Goal: Task Accomplishment & Management: Complete application form

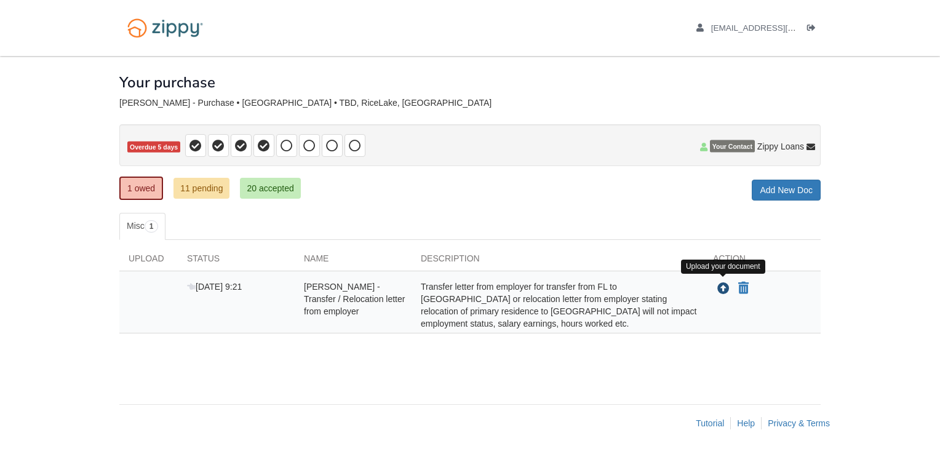
click at [720, 283] on icon "Upload Timothy Tripp - Transfer / Relocation letter from employer" at bounding box center [723, 289] width 12 height 12
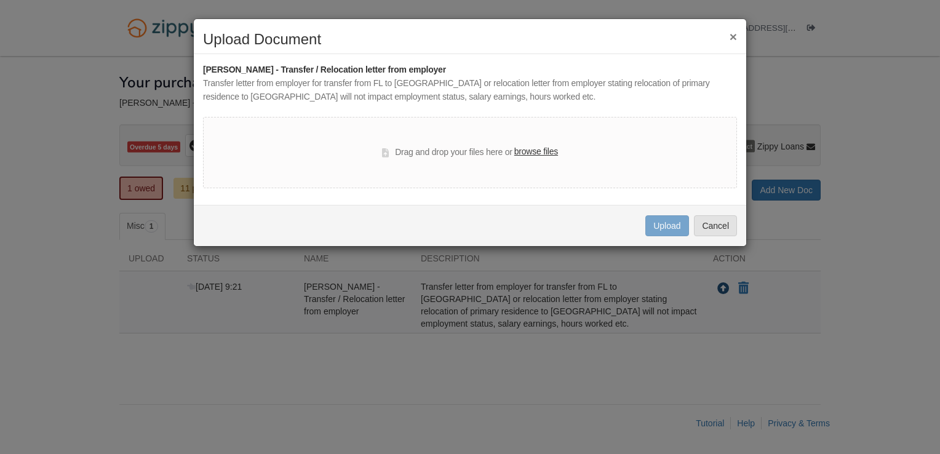
click at [720, 280] on div "× Upload Document [PERSON_NAME] - Transfer / Relocation letter from employer Tr…" at bounding box center [470, 227] width 940 height 454
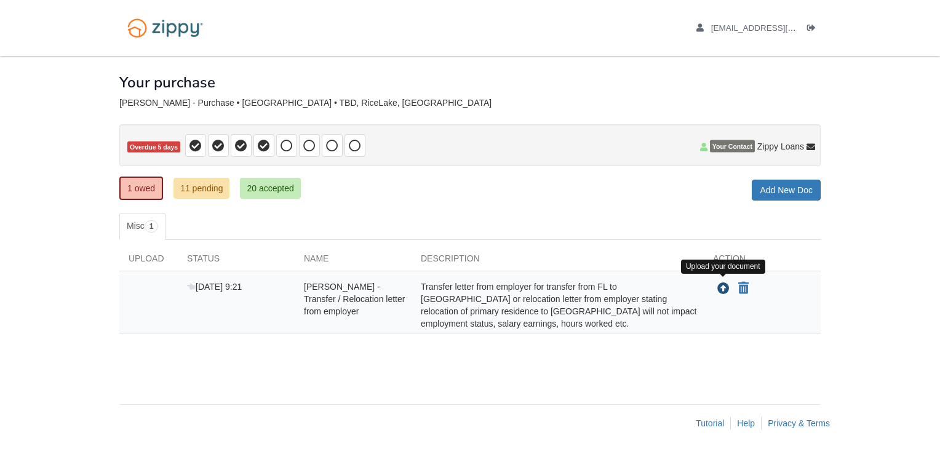
click at [720, 283] on icon "Upload Timothy Tripp - Transfer / Relocation letter from employer" at bounding box center [723, 289] width 12 height 12
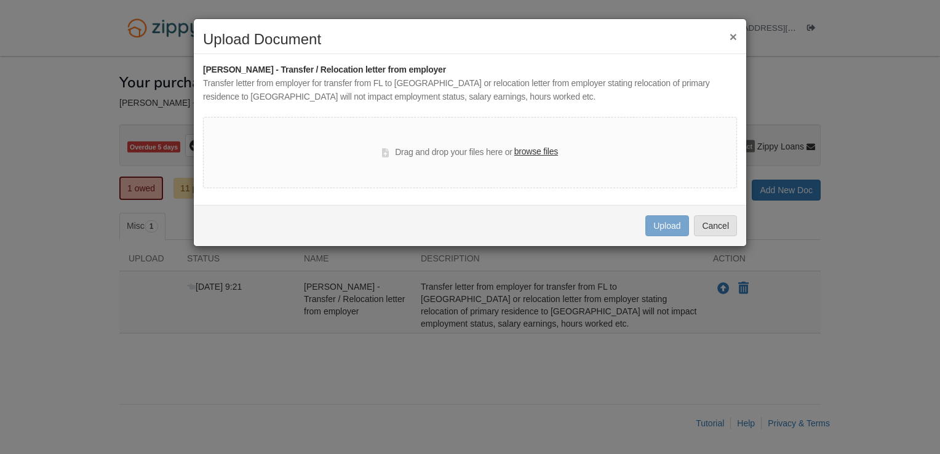
click at [535, 153] on label "browse files" at bounding box center [536, 152] width 44 height 14
click at [0, 0] on input "browse files" at bounding box center [0, 0] width 0 height 0
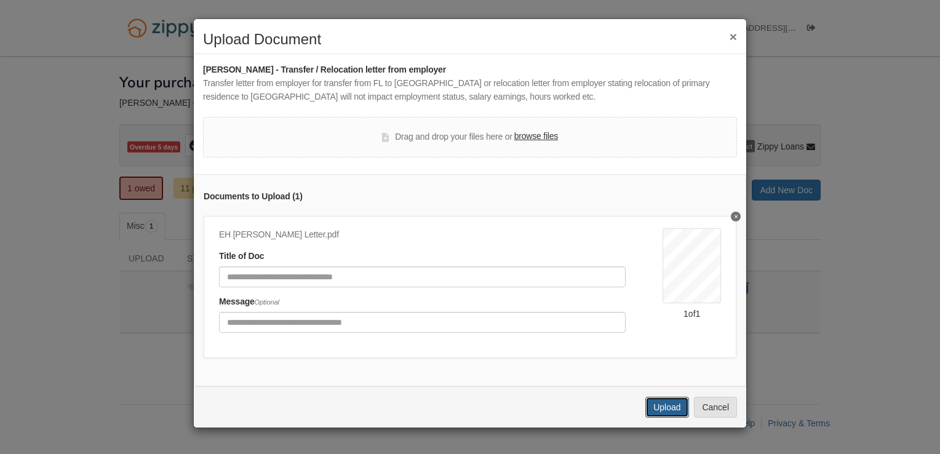
click at [664, 417] on button "Upload" at bounding box center [666, 407] width 43 height 21
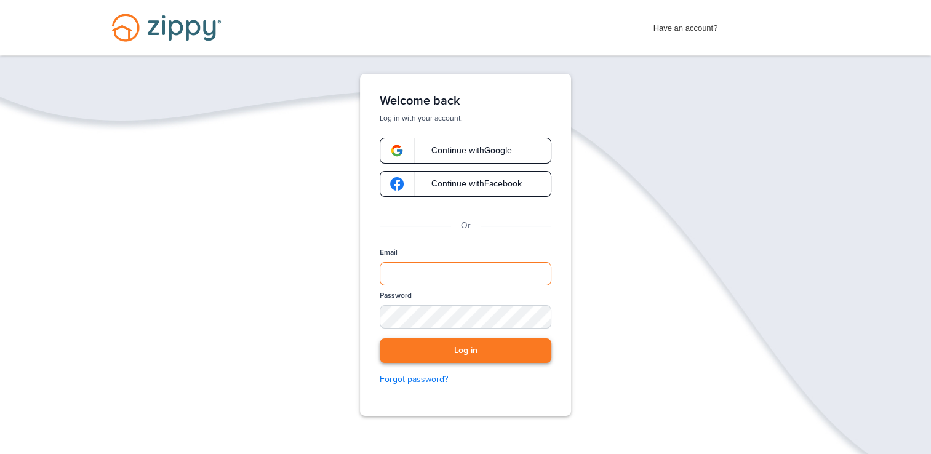
type input "**********"
click at [463, 361] on button "Log in" at bounding box center [466, 350] width 172 height 25
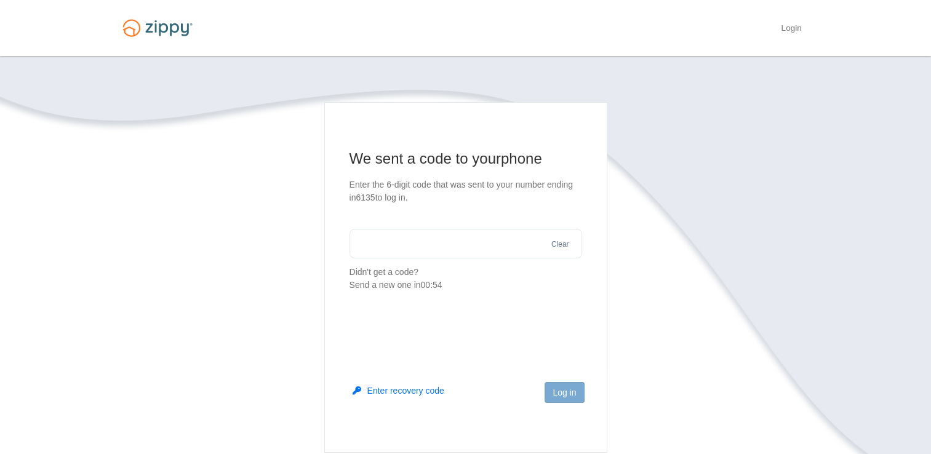
click at [414, 247] on input "text" at bounding box center [465, 244] width 233 height 30
type input "******"
click at [572, 397] on button "Log in" at bounding box center [563, 392] width 39 height 21
click at [637, 334] on section "We sent a code to your phone Enter the 6-digit code that was sent to your numbe…" at bounding box center [465, 314] width 701 height 425
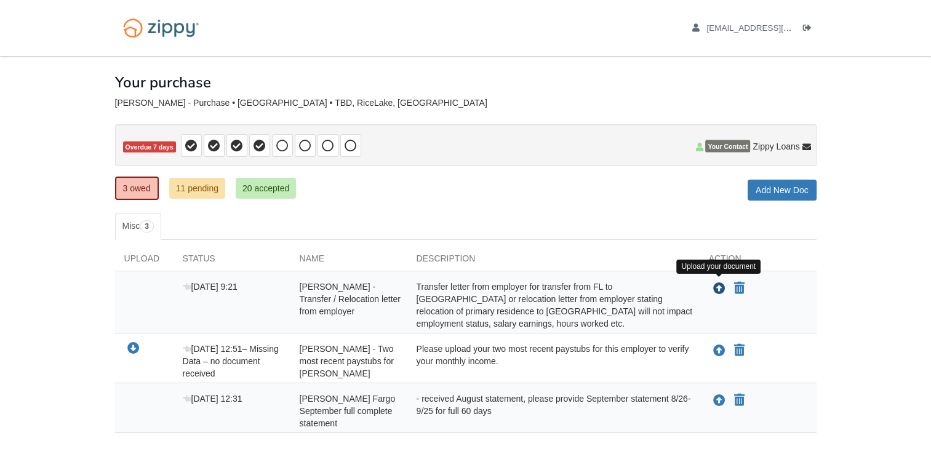
click at [719, 286] on icon "Upload Timothy Tripp - Transfer / Relocation letter from employer" at bounding box center [719, 289] width 12 height 12
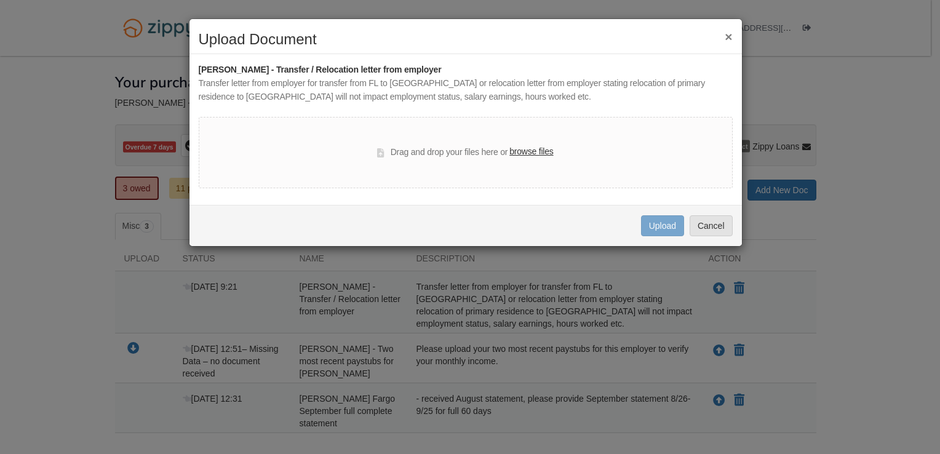
click at [527, 154] on label "browse files" at bounding box center [531, 152] width 44 height 14
click at [0, 0] on input "browse files" at bounding box center [0, 0] width 0 height 0
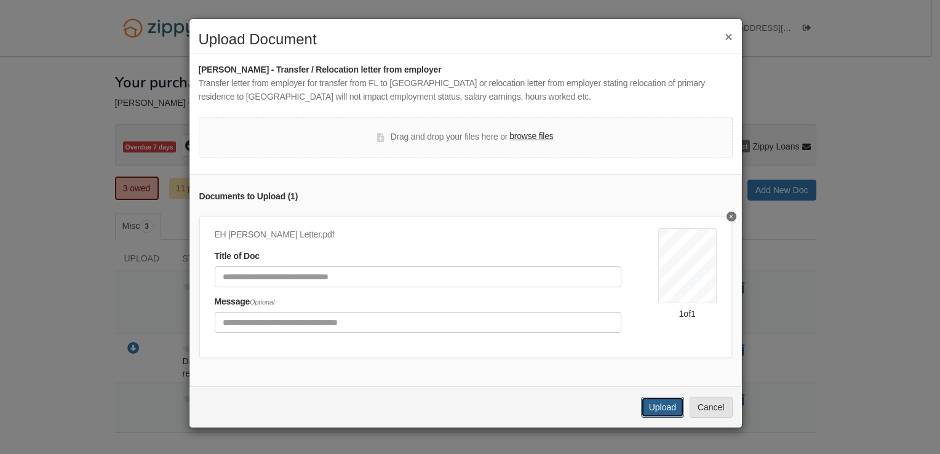
click at [661, 417] on button "Upload" at bounding box center [662, 407] width 43 height 21
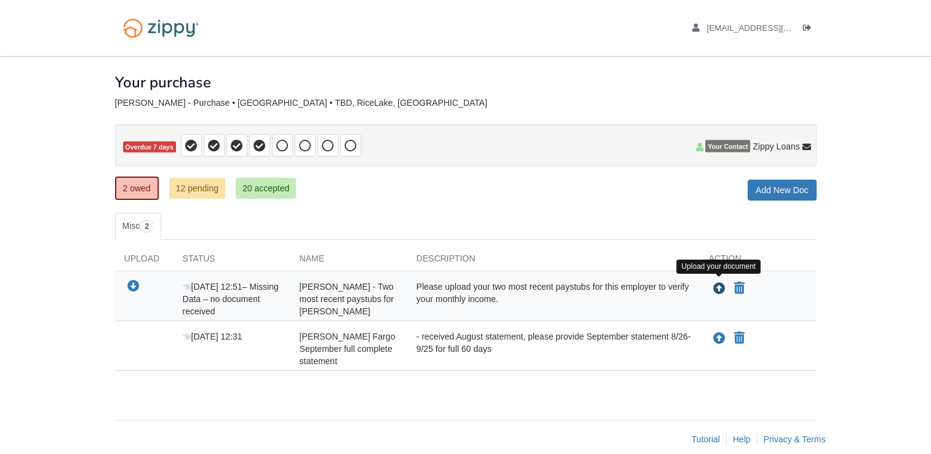
click at [717, 285] on icon "Upload Timothy Tripp - Two most recent paystubs for EH Reid" at bounding box center [719, 289] width 12 height 12
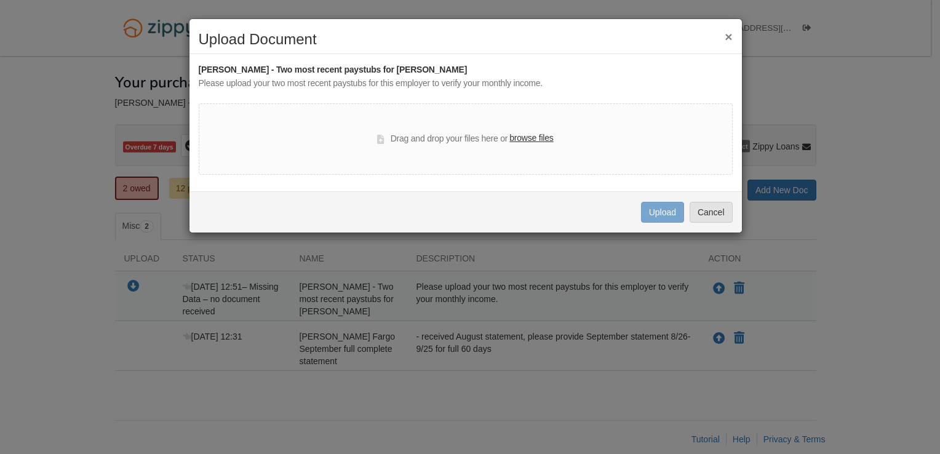
click at [532, 138] on label "browse files" at bounding box center [531, 139] width 44 height 14
click at [0, 0] on input "browse files" at bounding box center [0, 0] width 0 height 0
drag, startPoint x: 372, startPoint y: 337, endPoint x: 460, endPoint y: 353, distance: 88.7
click at [460, 353] on div "× Upload Document Timothy Tripp - Two most recent paystubs for EH Reid Please u…" at bounding box center [470, 227] width 940 height 454
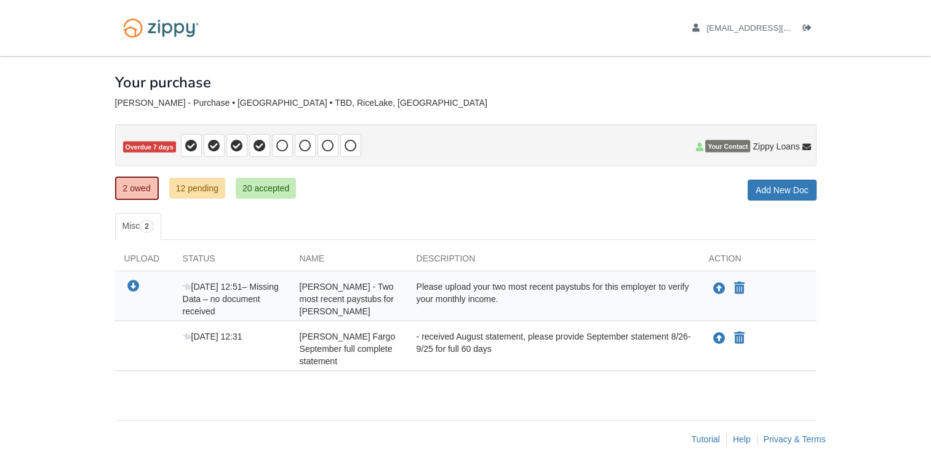
click at [492, 339] on div "- received August statement, please provide September statement 8/26-9/25 for f…" at bounding box center [553, 348] width 292 height 37
click at [719, 338] on icon "Upload Wells Fargo September full complete statement" at bounding box center [719, 339] width 12 height 12
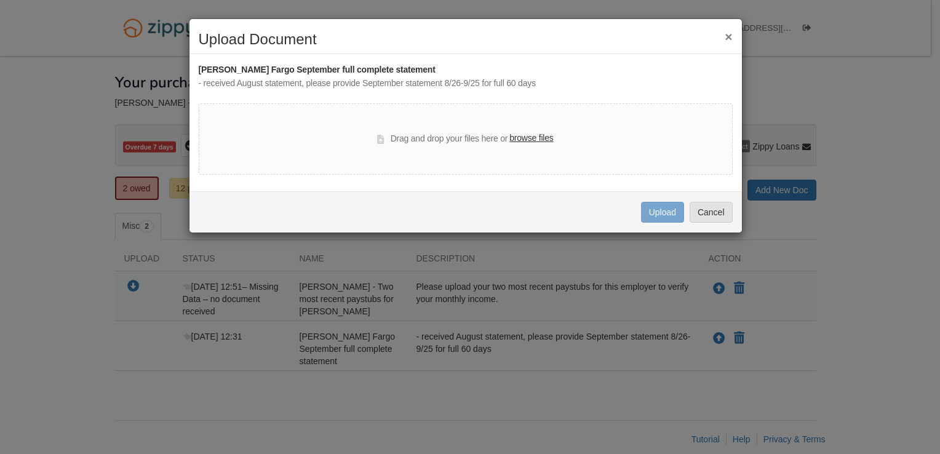
click at [528, 135] on label "browse files" at bounding box center [531, 139] width 44 height 14
click at [0, 0] on input "browse files" at bounding box center [0, 0] width 0 height 0
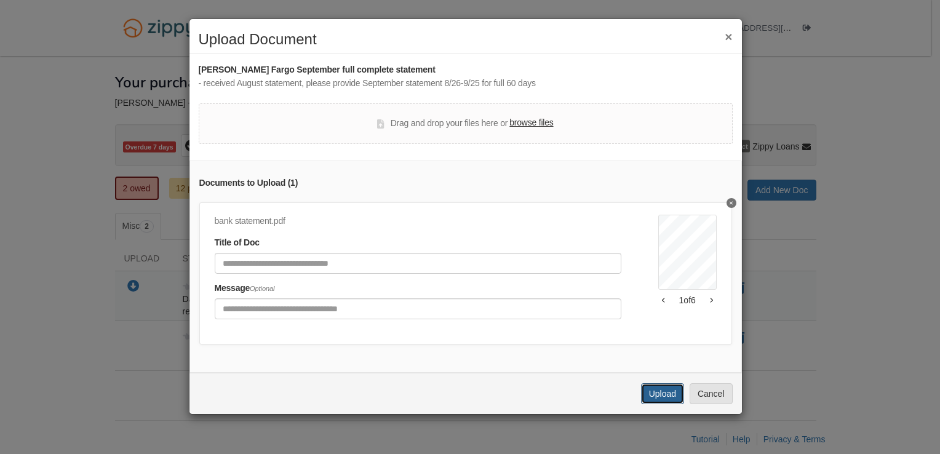
click at [666, 402] on button "Upload" at bounding box center [662, 393] width 43 height 21
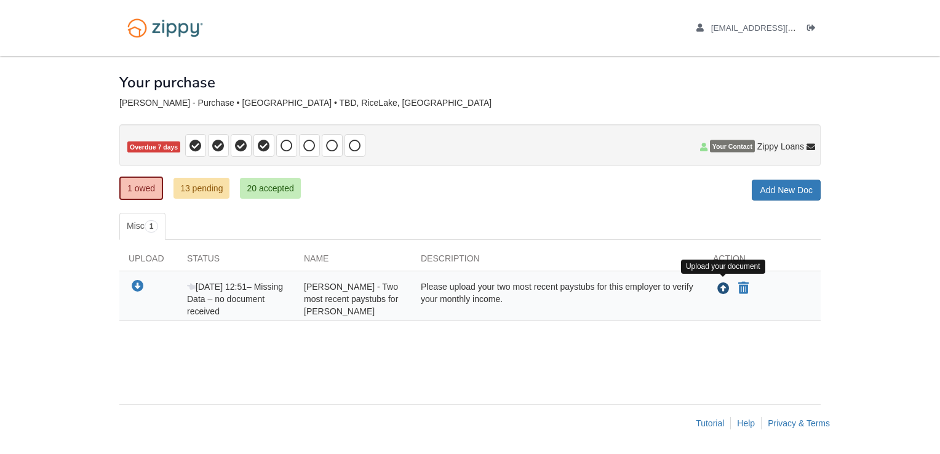
click at [724, 284] on icon "Upload Timothy Tripp - Two most recent paystubs for EH Reid" at bounding box center [723, 289] width 12 height 12
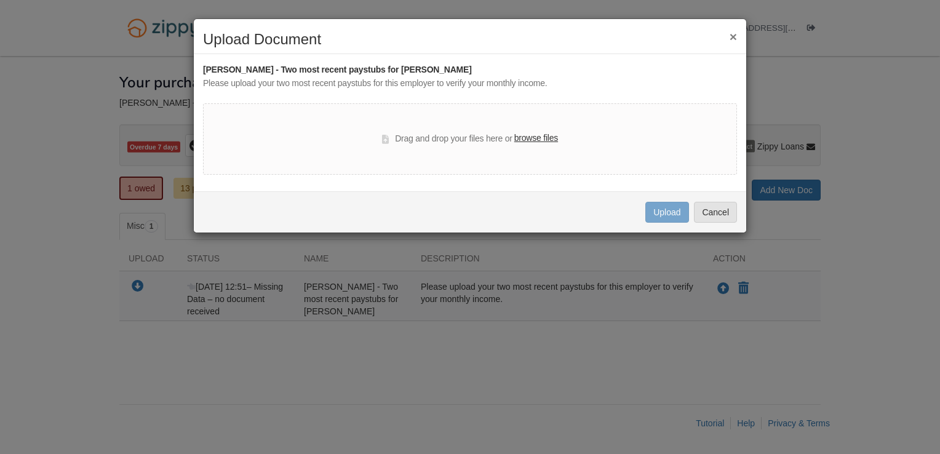
click at [530, 135] on label "browse files" at bounding box center [536, 139] width 44 height 14
click at [0, 0] on input "browse files" at bounding box center [0, 0] width 0 height 0
drag, startPoint x: 620, startPoint y: 1, endPoint x: 458, endPoint y: 3, distance: 161.8
click at [458, 3] on div "× Upload Document [PERSON_NAME] - Two most recent paystubs for [PERSON_NAME] Pl…" at bounding box center [470, 227] width 940 height 454
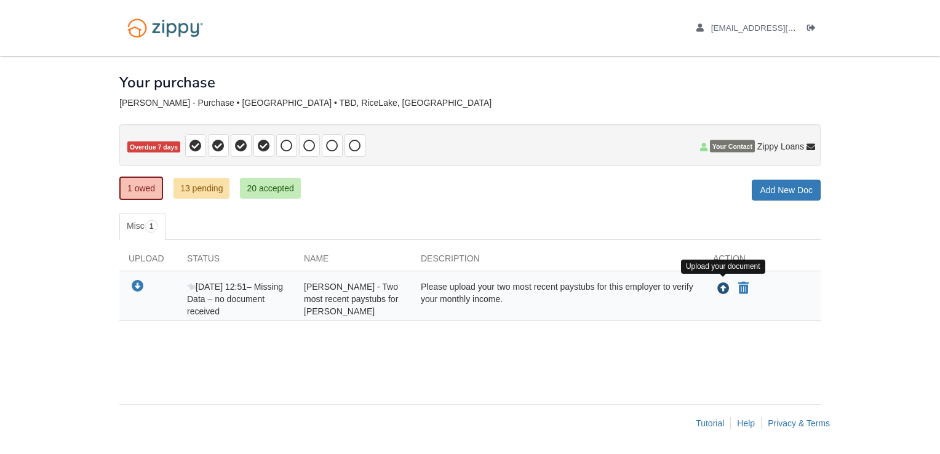
click at [727, 287] on icon "Upload Timothy Tripp - Two most recent paystubs for EH Reid" at bounding box center [723, 289] width 12 height 12
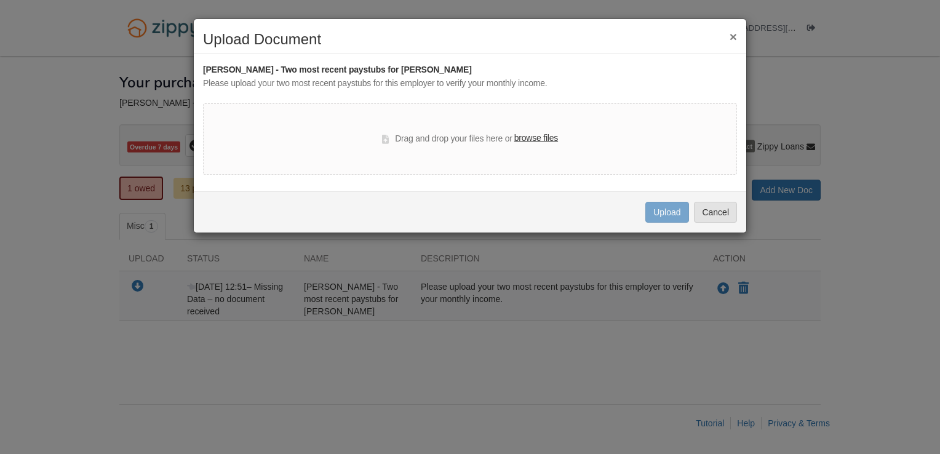
click at [542, 138] on label "browse files" at bounding box center [536, 139] width 44 height 14
click at [0, 0] on input "browse files" at bounding box center [0, 0] width 0 height 0
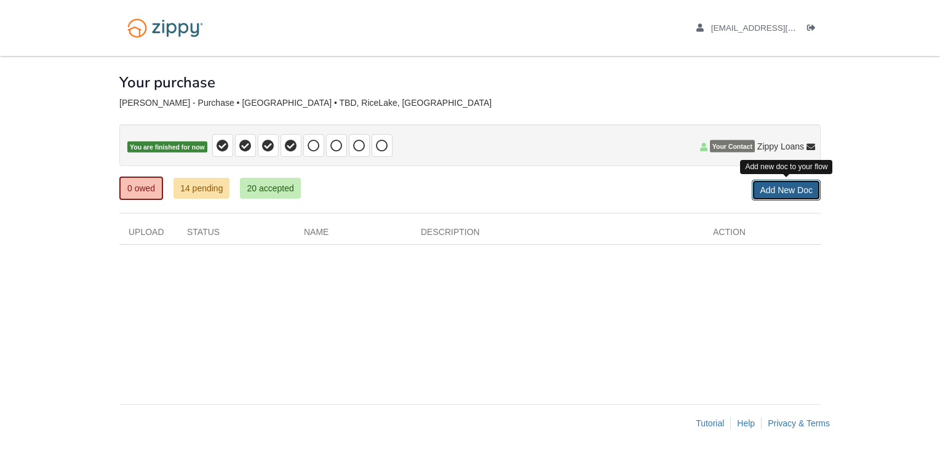
click at [783, 186] on link "Add New Doc" at bounding box center [786, 190] width 69 height 21
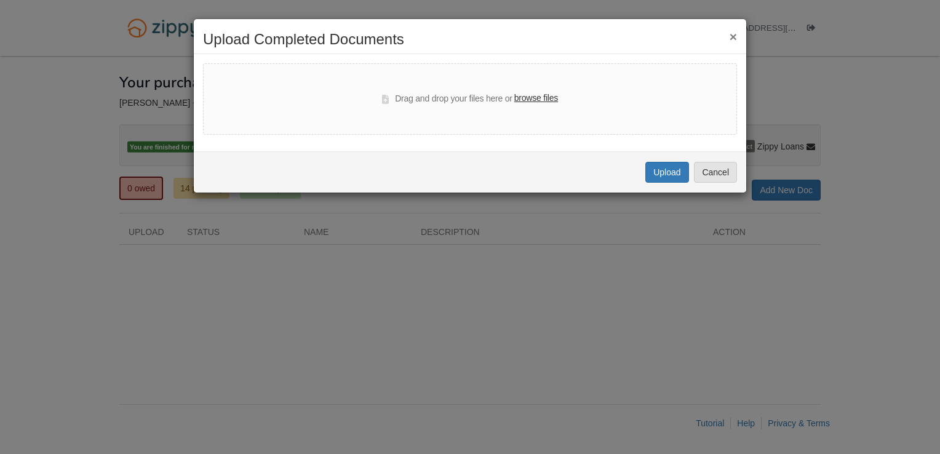
click at [545, 100] on label "browse files" at bounding box center [536, 99] width 44 height 14
click at [0, 0] on input "browse files" at bounding box center [0, 0] width 0 height 0
select select "****"
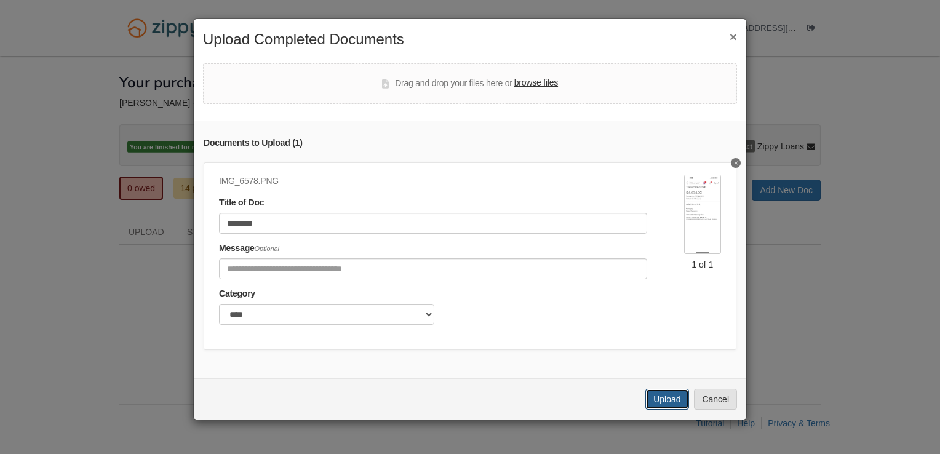
click at [672, 410] on button "Upload" at bounding box center [666, 399] width 43 height 21
